Goal: Find specific page/section: Find specific page/section

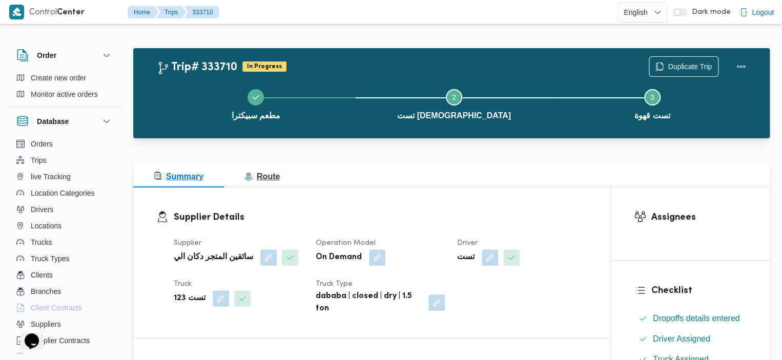
click at [266, 179] on span "Route" at bounding box center [261, 176] width 35 height 9
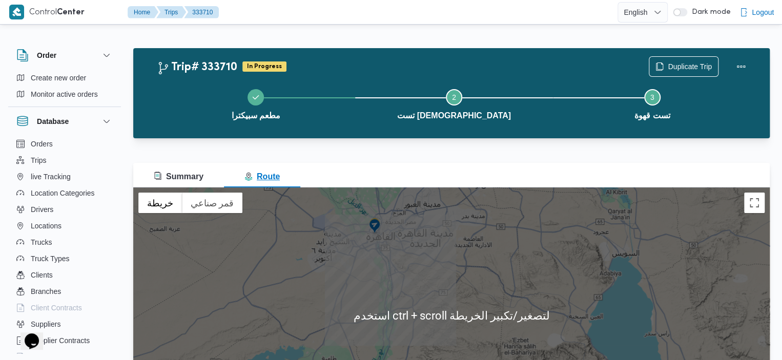
scroll to position [14, 0]
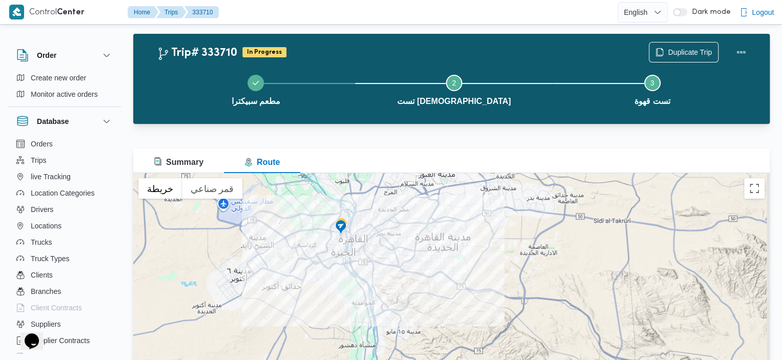
drag, startPoint x: 367, startPoint y: 207, endPoint x: 360, endPoint y: 256, distance: 49.7
click at [359, 256] on div at bounding box center [451, 301] width 636 height 256
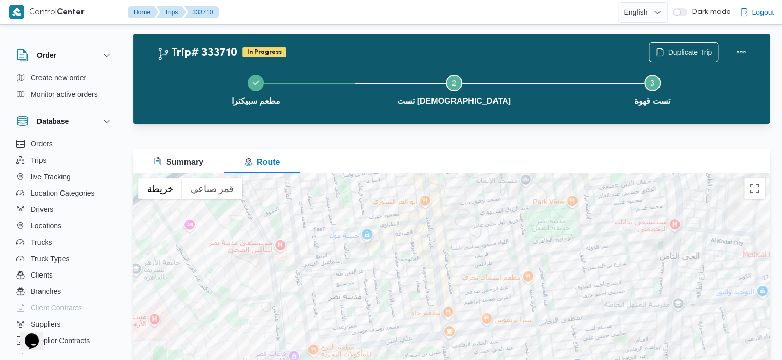
drag, startPoint x: 387, startPoint y: 263, endPoint x: 376, endPoint y: 336, distance: 74.1
click at [376, 337] on div at bounding box center [451, 301] width 636 height 256
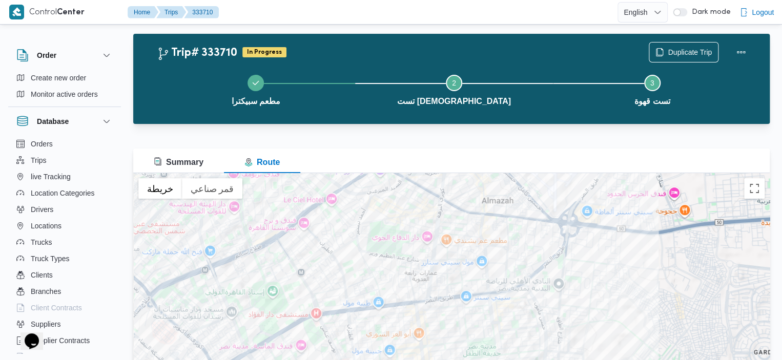
drag, startPoint x: 453, startPoint y: 254, endPoint x: 438, endPoint y: 337, distance: 84.3
click at [438, 337] on div at bounding box center [451, 301] width 636 height 256
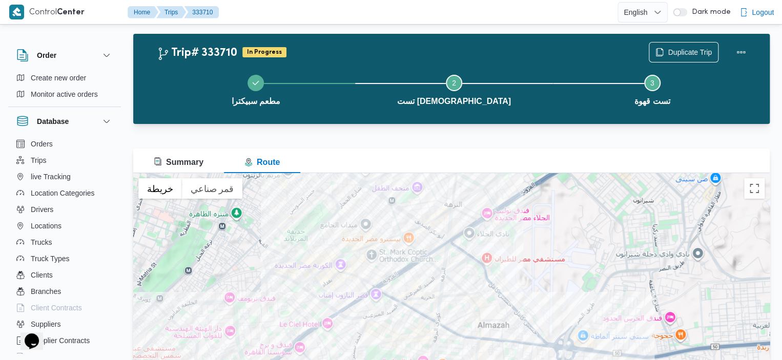
drag, startPoint x: 452, startPoint y: 269, endPoint x: 451, endPoint y: 354, distance: 85.1
click at [451, 354] on div at bounding box center [451, 301] width 636 height 256
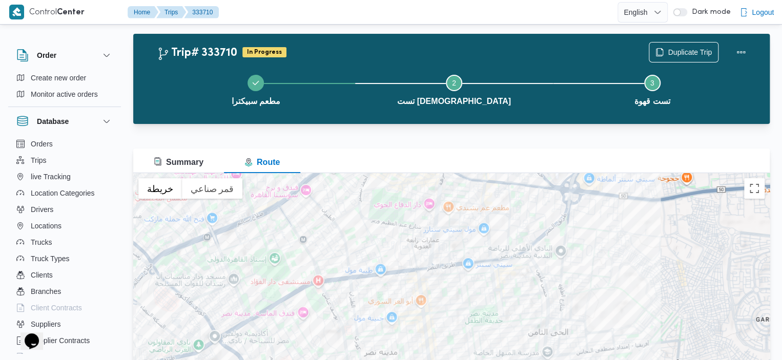
drag, startPoint x: 476, startPoint y: 313, endPoint x: 482, endPoint y: 153, distance: 160.0
click at [482, 153] on div "Summary Route ← تحريك لليسار → تحريك لليمين ↑ تحريك للأعلى ↓ تحريك للأسفل + تكب…" at bounding box center [451, 289] width 636 height 281
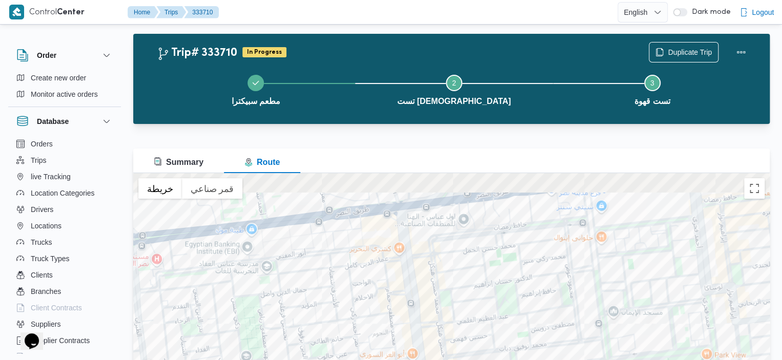
drag, startPoint x: 515, startPoint y: 174, endPoint x: 516, endPoint y: 299, distance: 125.6
click at [516, 299] on div at bounding box center [451, 301] width 636 height 256
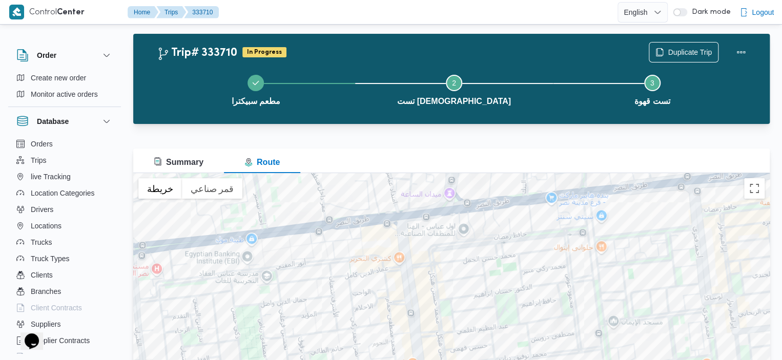
drag, startPoint x: 518, startPoint y: 228, endPoint x: 489, endPoint y: 348, distance: 124.2
click at [492, 345] on div at bounding box center [451, 301] width 636 height 256
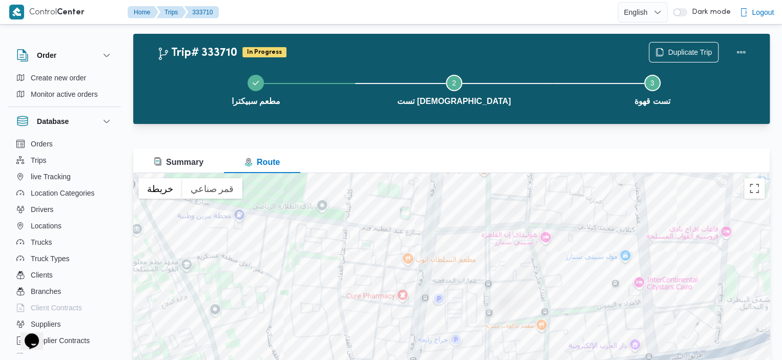
drag, startPoint x: 508, startPoint y: 238, endPoint x: 490, endPoint y: 298, distance: 62.7
click at [491, 293] on div at bounding box center [451, 301] width 636 height 256
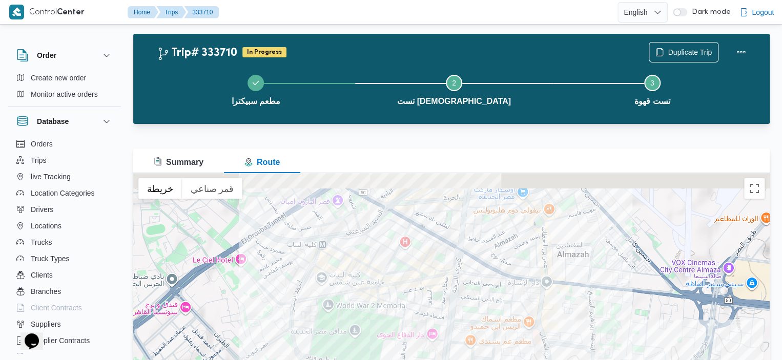
drag, startPoint x: 502, startPoint y: 200, endPoint x: 498, endPoint y: 297, distance: 96.9
click at [499, 296] on div at bounding box center [451, 301] width 636 height 256
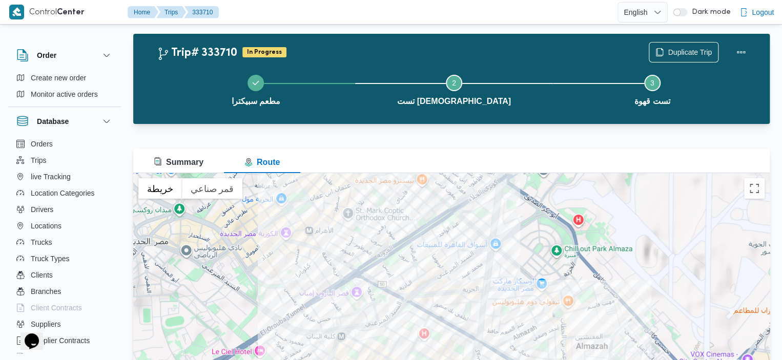
drag, startPoint x: 501, startPoint y: 231, endPoint x: 523, endPoint y: 312, distance: 83.9
click at [523, 312] on div at bounding box center [451, 301] width 636 height 256
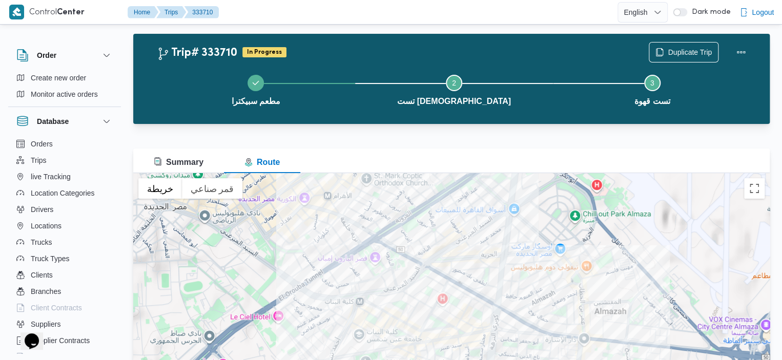
drag, startPoint x: 427, startPoint y: 245, endPoint x: 381, endPoint y: 218, distance: 53.8
click at [382, 219] on div at bounding box center [451, 301] width 636 height 256
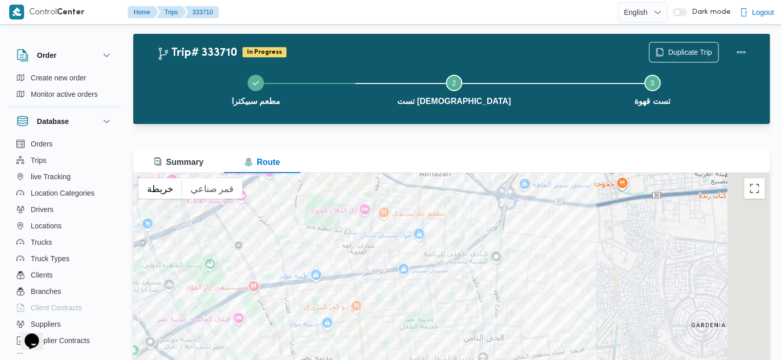
drag, startPoint x: 381, startPoint y: 218, endPoint x: 322, endPoint y: 131, distance: 105.0
click at [322, 131] on div "Trip# 333710 In Progress Duplicate Trip مطعم سبيكترا Step 2 is incomplete 2 تست…" at bounding box center [451, 232] width 636 height 396
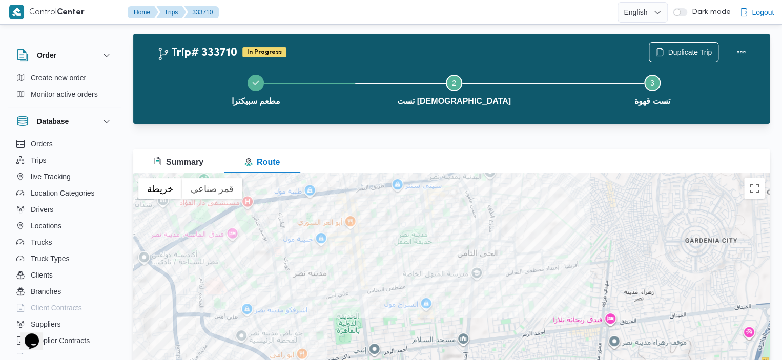
drag, startPoint x: 420, startPoint y: 259, endPoint x: 420, endPoint y: 174, distance: 84.6
click at [420, 174] on div at bounding box center [451, 301] width 636 height 256
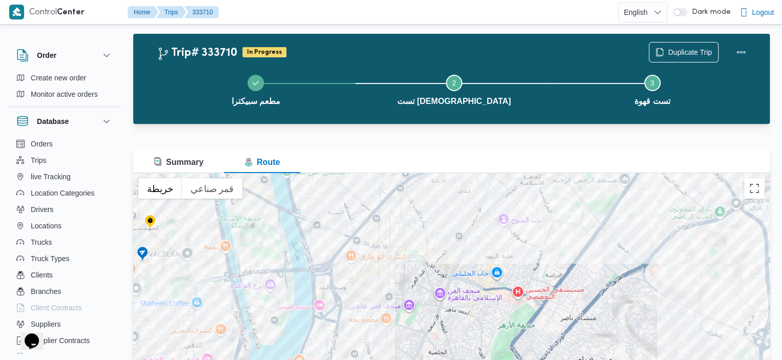
drag, startPoint x: 193, startPoint y: 323, endPoint x: 785, endPoint y: 268, distance: 595.0
click at [782, 268] on html "Control Center Home Trips 333710 English عربي Dark mode Logout Order Create new…" at bounding box center [391, 166] width 782 height 360
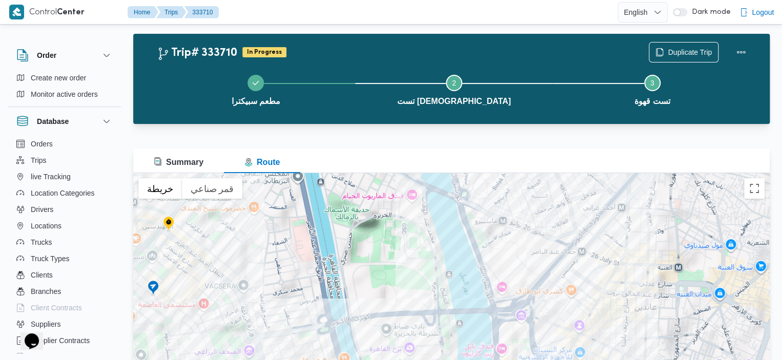
drag, startPoint x: 162, startPoint y: 237, endPoint x: 229, endPoint y: 248, distance: 67.4
click at [229, 248] on div at bounding box center [451, 301] width 636 height 256
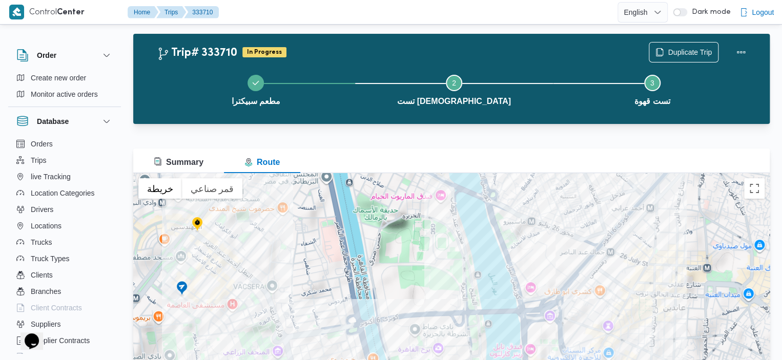
click at [198, 223] on img at bounding box center [197, 224] width 16 height 17
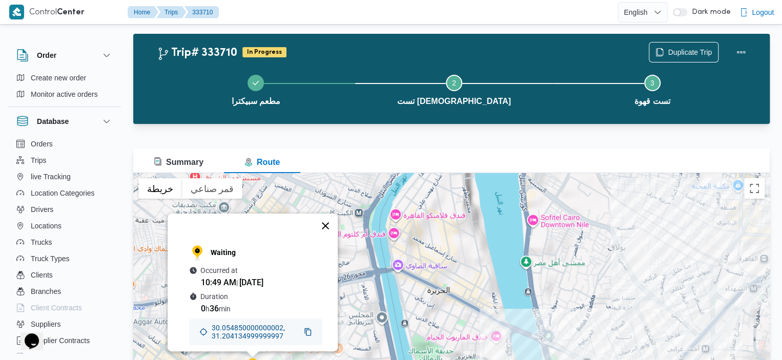
click at [336, 215] on button "إغلاق" at bounding box center [325, 226] width 25 height 25
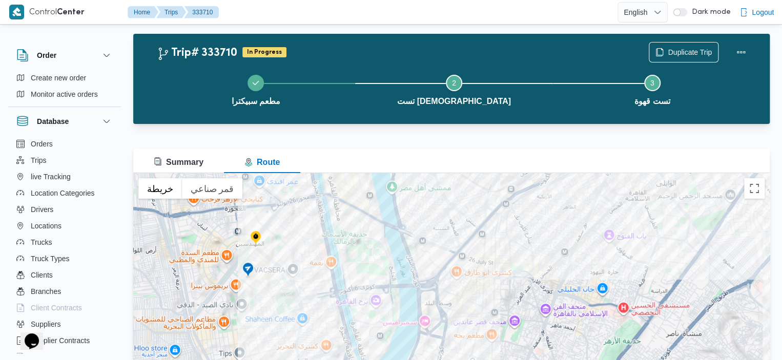
drag, startPoint x: 259, startPoint y: 294, endPoint x: 258, endPoint y: 198, distance: 95.3
click at [258, 198] on div at bounding box center [451, 301] width 636 height 256
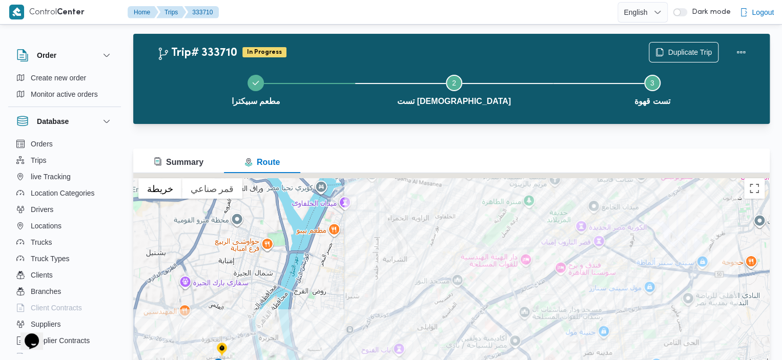
drag, startPoint x: 518, startPoint y: 262, endPoint x: 471, endPoint y: 373, distance: 120.4
click at [471, 346] on html "Control Center Home Trips 333710 English عربي Dark mode Logout Order Create new…" at bounding box center [391, 166] width 782 height 360
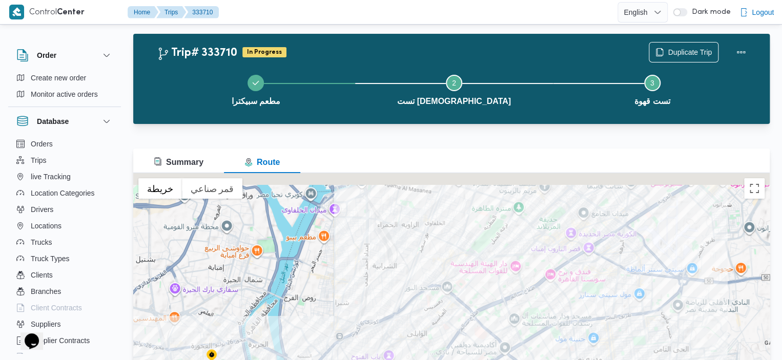
click at [628, 312] on div at bounding box center [451, 301] width 636 height 256
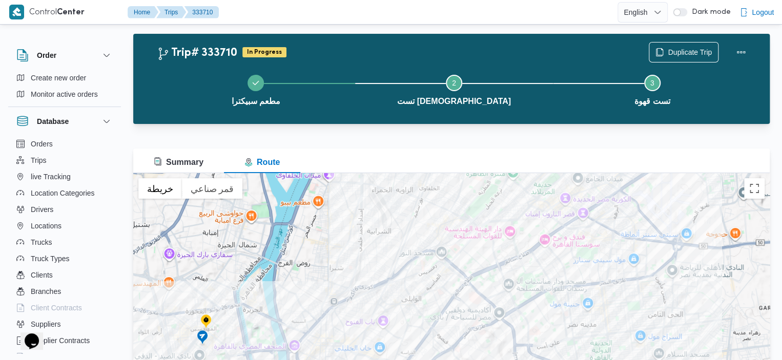
drag, startPoint x: 628, startPoint y: 312, endPoint x: 622, endPoint y: 276, distance: 36.4
click at [622, 276] on div at bounding box center [451, 301] width 636 height 256
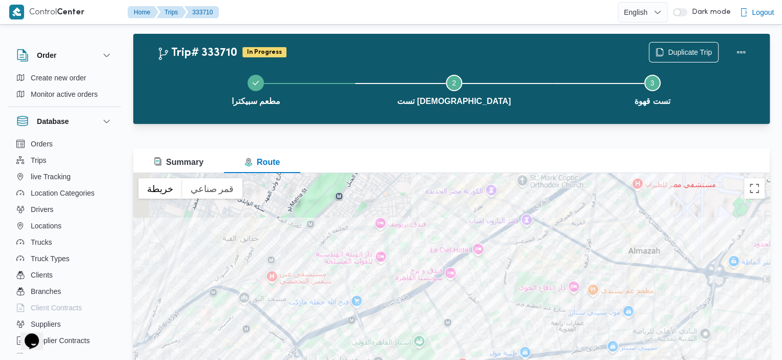
drag, startPoint x: 648, startPoint y: 268, endPoint x: 631, endPoint y: 332, distance: 66.6
click at [631, 334] on div at bounding box center [451, 301] width 636 height 256
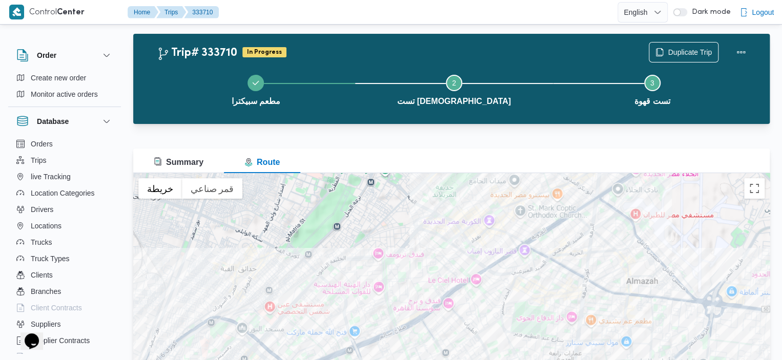
drag, startPoint x: 631, startPoint y: 332, endPoint x: 629, endPoint y: 361, distance: 29.3
click at [629, 346] on html "Control Center Home Trips 333710 English عربي Dark mode Logout Order Create new…" at bounding box center [391, 166] width 782 height 360
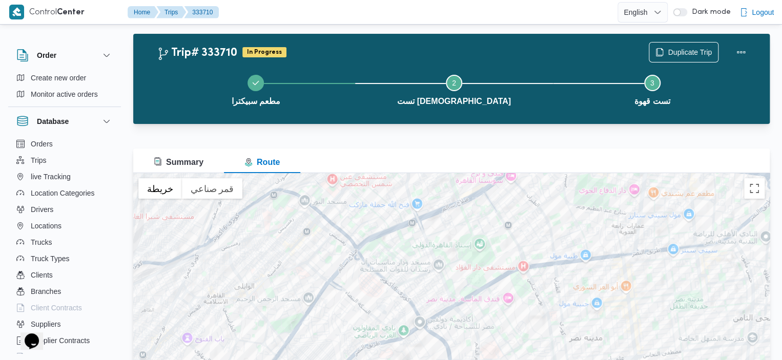
drag, startPoint x: 535, startPoint y: 280, endPoint x: 592, endPoint y: 147, distance: 145.1
click at [593, 147] on div "Trip# 333710 In Progress Duplicate Trip مطعم سبيكترا Step 2 is incomplete 2 تست…" at bounding box center [451, 232] width 636 height 396
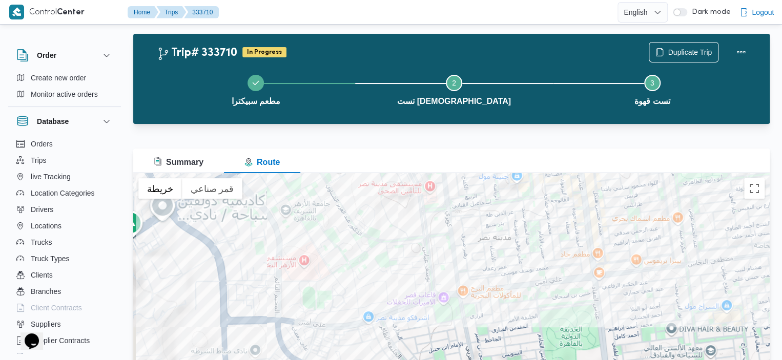
drag, startPoint x: 682, startPoint y: 339, endPoint x: 709, endPoint y: 258, distance: 85.6
click at [709, 258] on div at bounding box center [451, 301] width 636 height 256
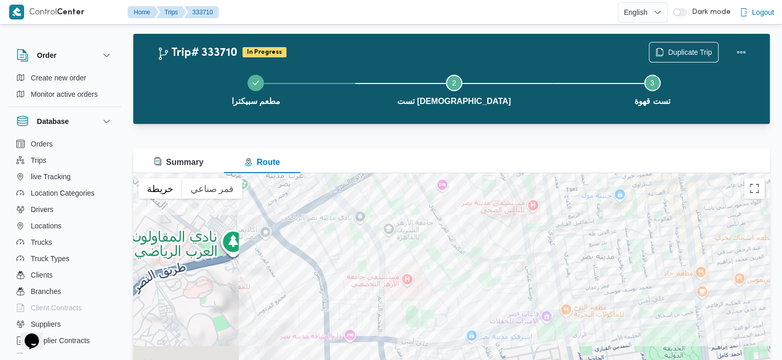
drag, startPoint x: 426, startPoint y: 324, endPoint x: 554, endPoint y: 351, distance: 130.3
click at [554, 351] on div at bounding box center [451, 301] width 636 height 256
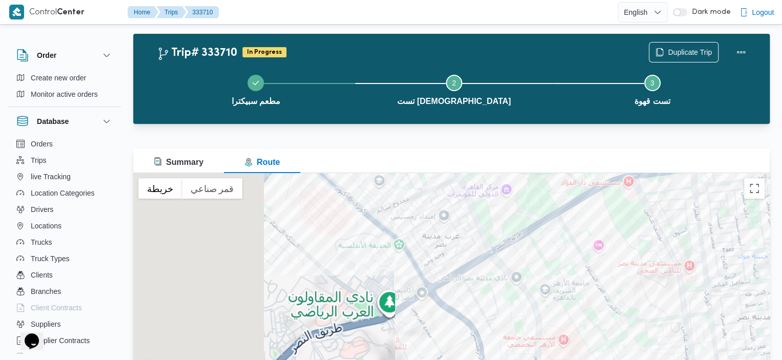
drag, startPoint x: 302, startPoint y: 265, endPoint x: 439, endPoint y: 331, distance: 152.4
click at [439, 331] on div at bounding box center [451, 301] width 636 height 256
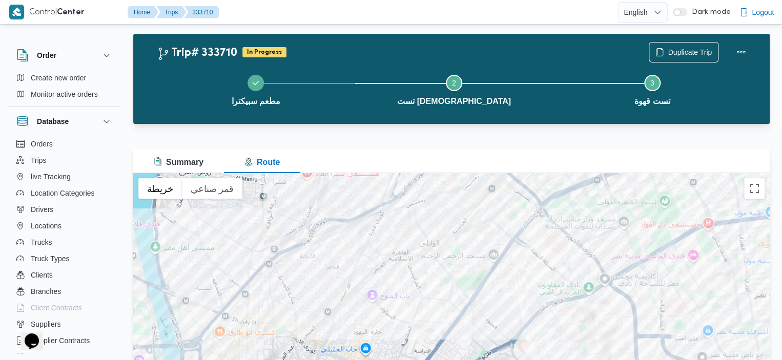
drag, startPoint x: 288, startPoint y: 264, endPoint x: 461, endPoint y: 235, distance: 175.7
click at [461, 235] on div at bounding box center [451, 301] width 636 height 256
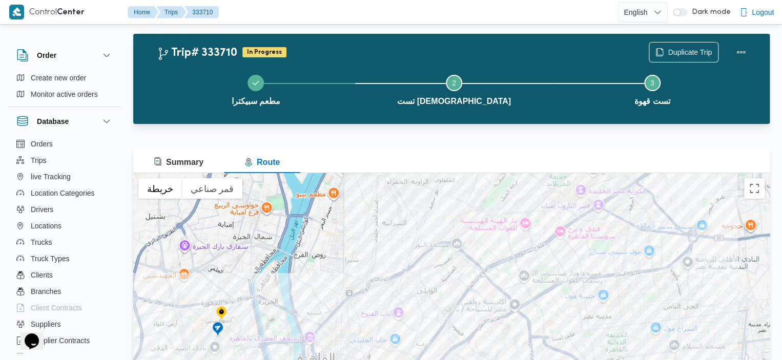
drag, startPoint x: 447, startPoint y: 312, endPoint x: 446, endPoint y: 321, distance: 8.8
click at [446, 321] on div at bounding box center [451, 301] width 636 height 256
click at [462, 141] on div at bounding box center [451, 142] width 636 height 12
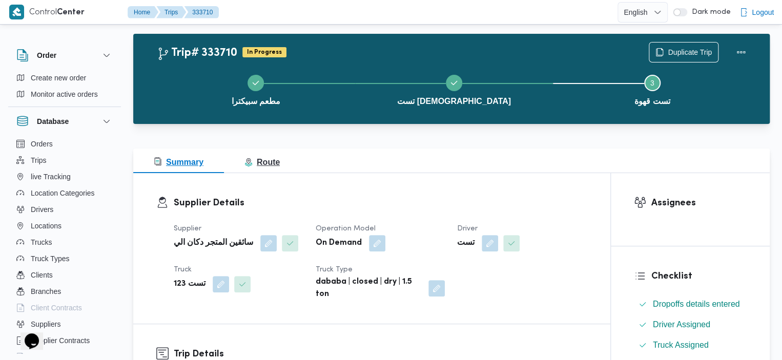
click at [289, 164] on button "Route" at bounding box center [262, 161] width 76 height 25
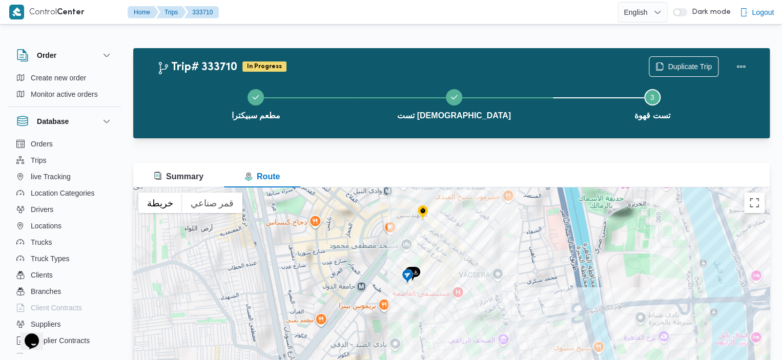
drag, startPoint x: 469, startPoint y: 231, endPoint x: 467, endPoint y: 284, distance: 53.9
click at [467, 284] on div at bounding box center [451, 316] width 636 height 256
click at [415, 271] on img at bounding box center [412, 273] width 16 height 17
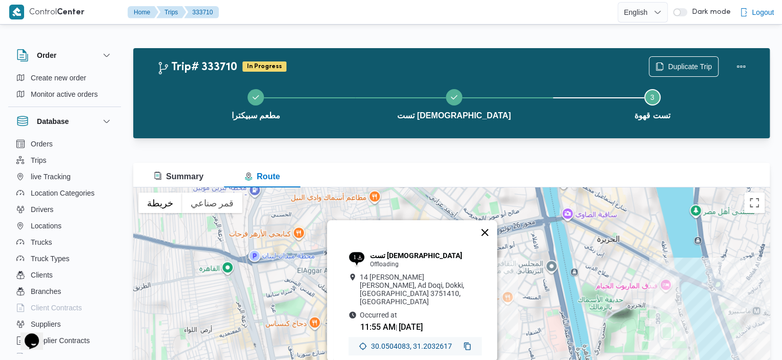
click at [485, 233] on button "إغلاق" at bounding box center [484, 232] width 25 height 25
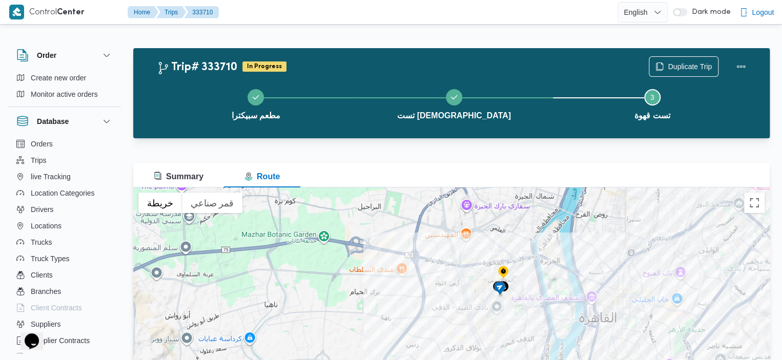
click at [530, 268] on div "للتنقّل، يُرجى الضغط على مفاتيح الأسهم." at bounding box center [451, 316] width 636 height 256
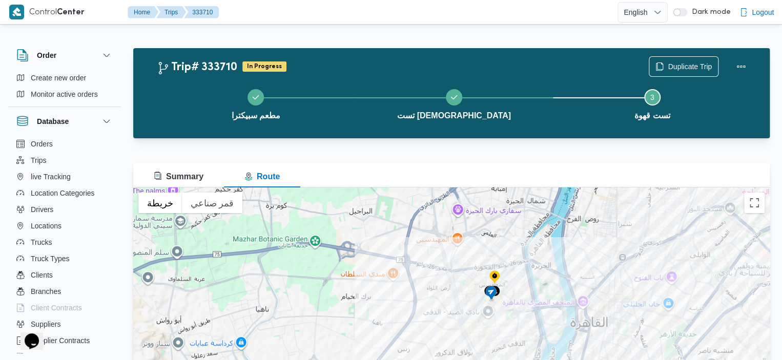
drag, startPoint x: 530, startPoint y: 270, endPoint x: 393, endPoint y: 270, distance: 136.8
click at [405, 273] on div at bounding box center [451, 316] width 636 height 256
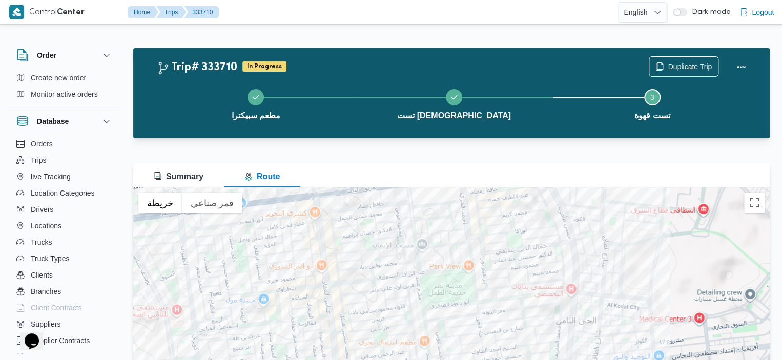
drag, startPoint x: 523, startPoint y: 247, endPoint x: 530, endPoint y: 301, distance: 54.9
click at [530, 301] on div at bounding box center [451, 316] width 636 height 256
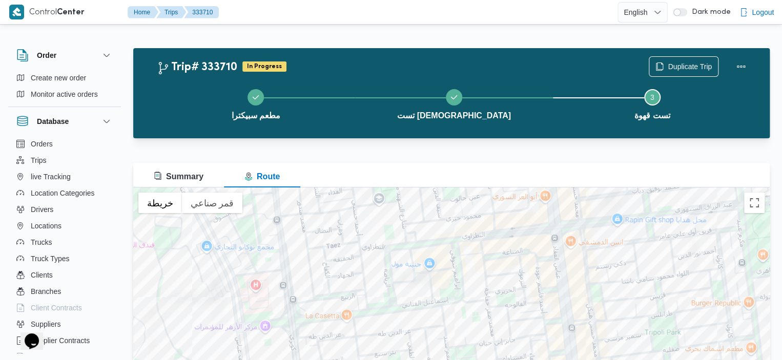
drag, startPoint x: 307, startPoint y: 310, endPoint x: 487, endPoint y: 285, distance: 182.1
click at [487, 285] on div at bounding box center [451, 316] width 636 height 256
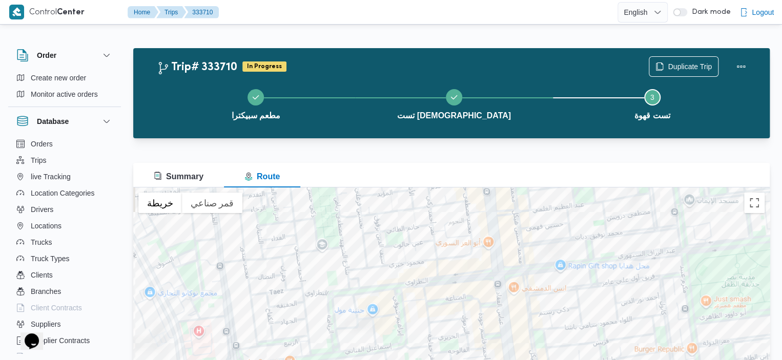
drag, startPoint x: 592, startPoint y: 268, endPoint x: 471, endPoint y: 342, distance: 141.9
click at [490, 340] on div at bounding box center [451, 316] width 636 height 256
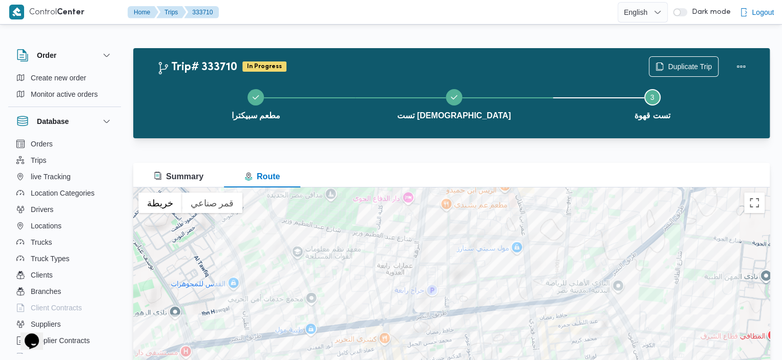
drag, startPoint x: 518, startPoint y: 259, endPoint x: 481, endPoint y: 351, distance: 98.9
click at [484, 352] on div at bounding box center [451, 316] width 636 height 256
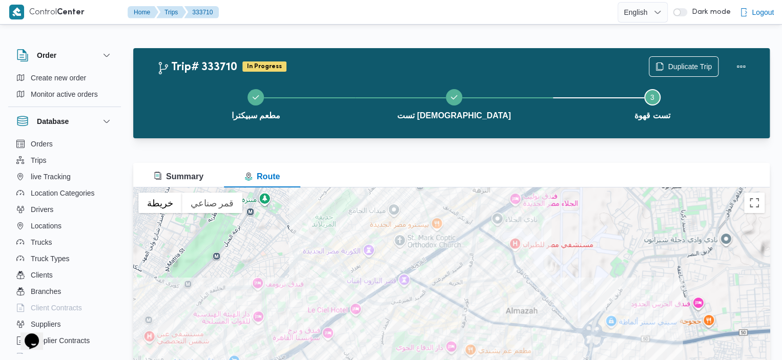
drag, startPoint x: 521, startPoint y: 220, endPoint x: 518, endPoint y: 332, distance: 112.3
click at [518, 336] on div at bounding box center [451, 316] width 636 height 256
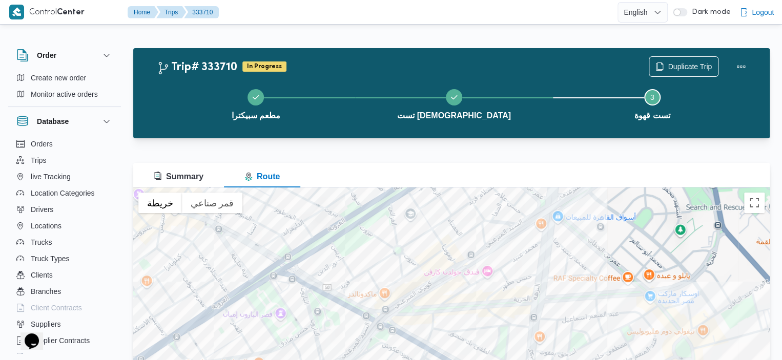
drag, startPoint x: 469, startPoint y: 260, endPoint x: 535, endPoint y: 189, distance: 97.6
click at [535, 189] on div at bounding box center [451, 316] width 636 height 256
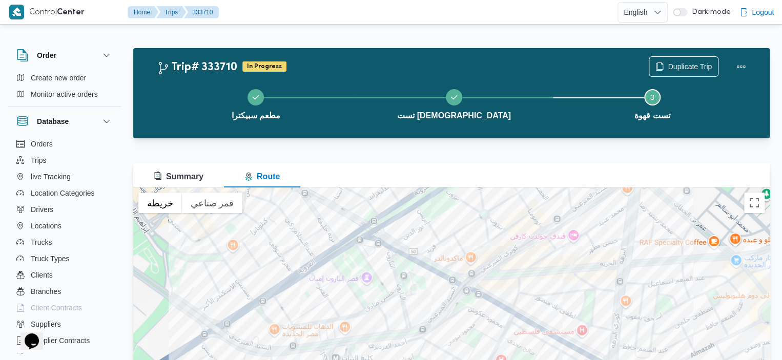
drag, startPoint x: 352, startPoint y: 296, endPoint x: 438, endPoint y: 266, distance: 91.7
click at [438, 266] on div at bounding box center [451, 316] width 636 height 256
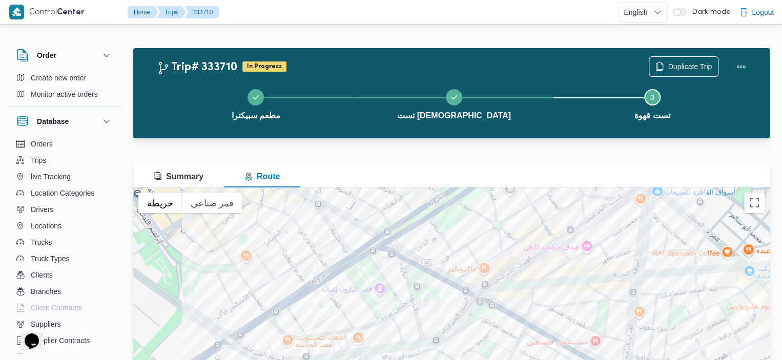
drag, startPoint x: 275, startPoint y: 266, endPoint x: 312, endPoint y: 303, distance: 51.8
click at [312, 303] on div at bounding box center [451, 316] width 636 height 256
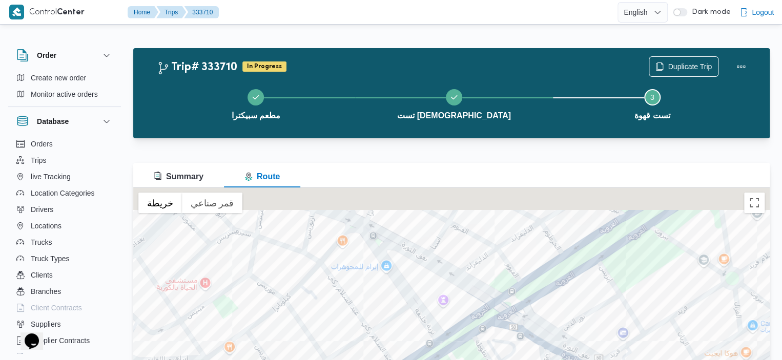
drag, startPoint x: 336, startPoint y: 251, endPoint x: 363, endPoint y: 299, distance: 55.3
click at [363, 299] on div at bounding box center [451, 316] width 636 height 256
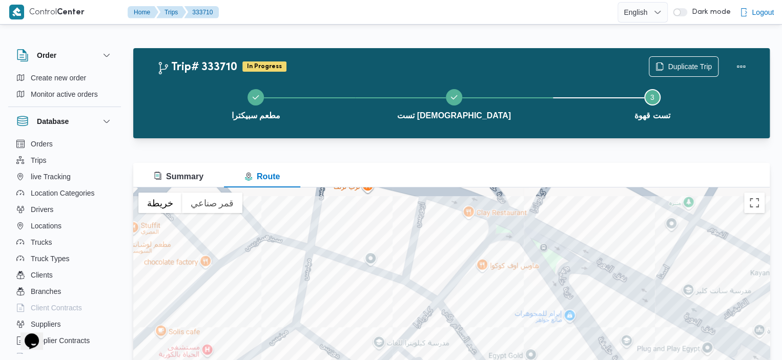
drag, startPoint x: 328, startPoint y: 259, endPoint x: 454, endPoint y: 294, distance: 129.9
click at [454, 294] on div at bounding box center [451, 316] width 636 height 256
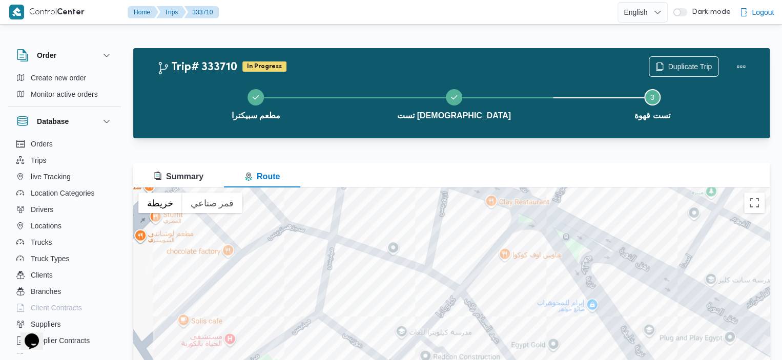
drag, startPoint x: 572, startPoint y: 286, endPoint x: 506, endPoint y: 269, distance: 68.5
click at [506, 269] on div at bounding box center [451, 316] width 636 height 256
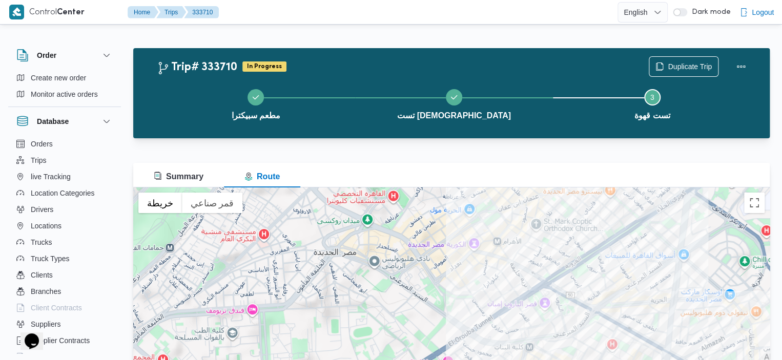
drag, startPoint x: 480, startPoint y: 286, endPoint x: 431, endPoint y: 215, distance: 86.0
click at [432, 215] on div at bounding box center [451, 316] width 636 height 256
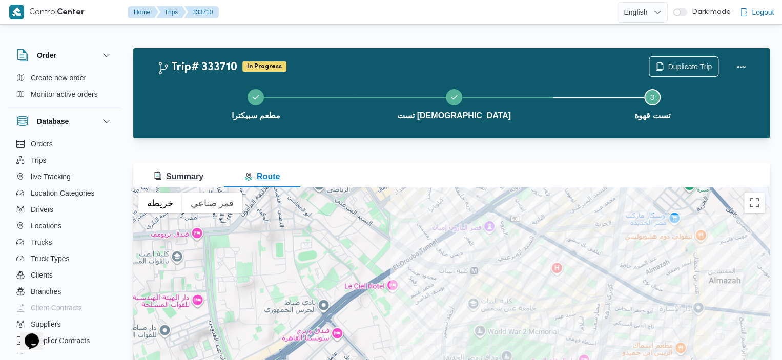
click at [207, 179] on button "Summary" at bounding box center [178, 175] width 91 height 25
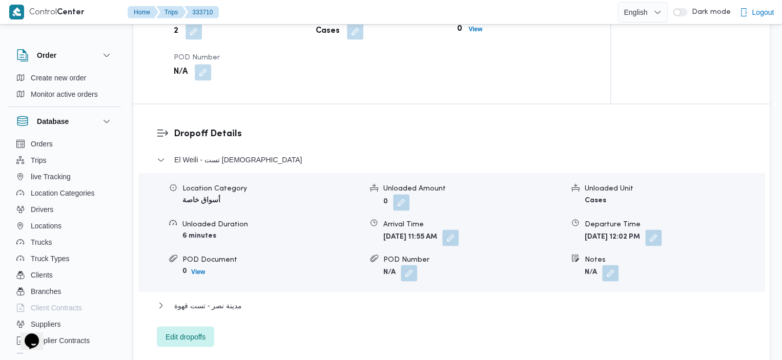
scroll to position [819, 0]
